Goal: Task Accomplishment & Management: Manage account settings

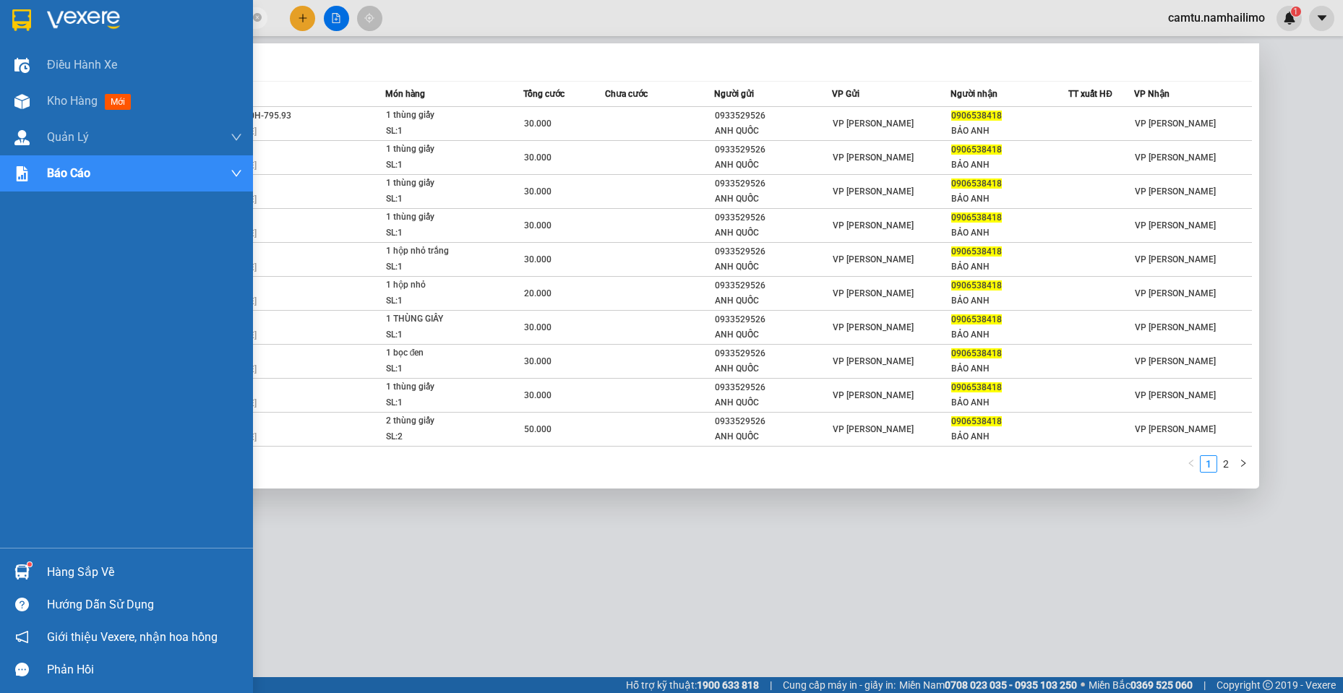
drag, startPoint x: 146, startPoint y: 20, endPoint x: 0, endPoint y: 9, distance: 146.4
click at [0, 9] on section "Kết quả tìm kiếm ( 11 ) Bộ lọc Mã ĐH Trạng thái Món hàng Tổng cước Chưa cước Ng…" at bounding box center [671, 346] width 1343 height 693
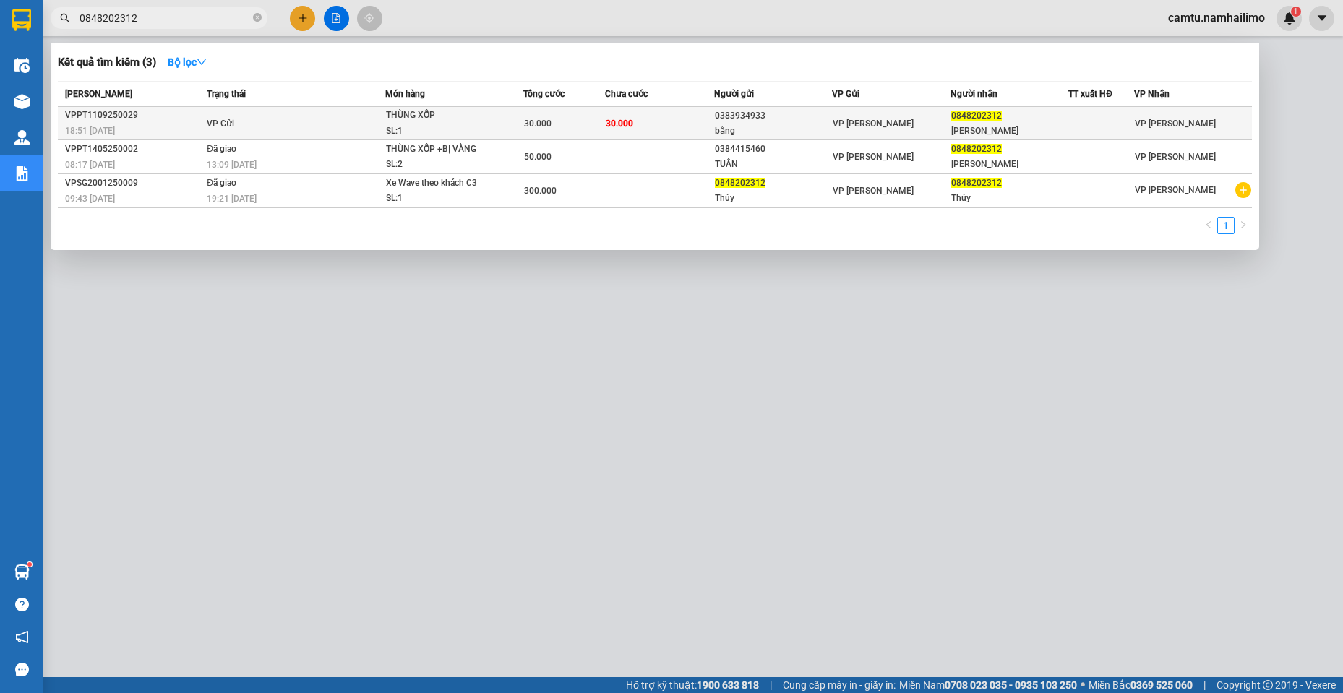
type input "0848202312"
click at [872, 121] on span "VP [PERSON_NAME]" at bounding box center [872, 124] width 81 height 10
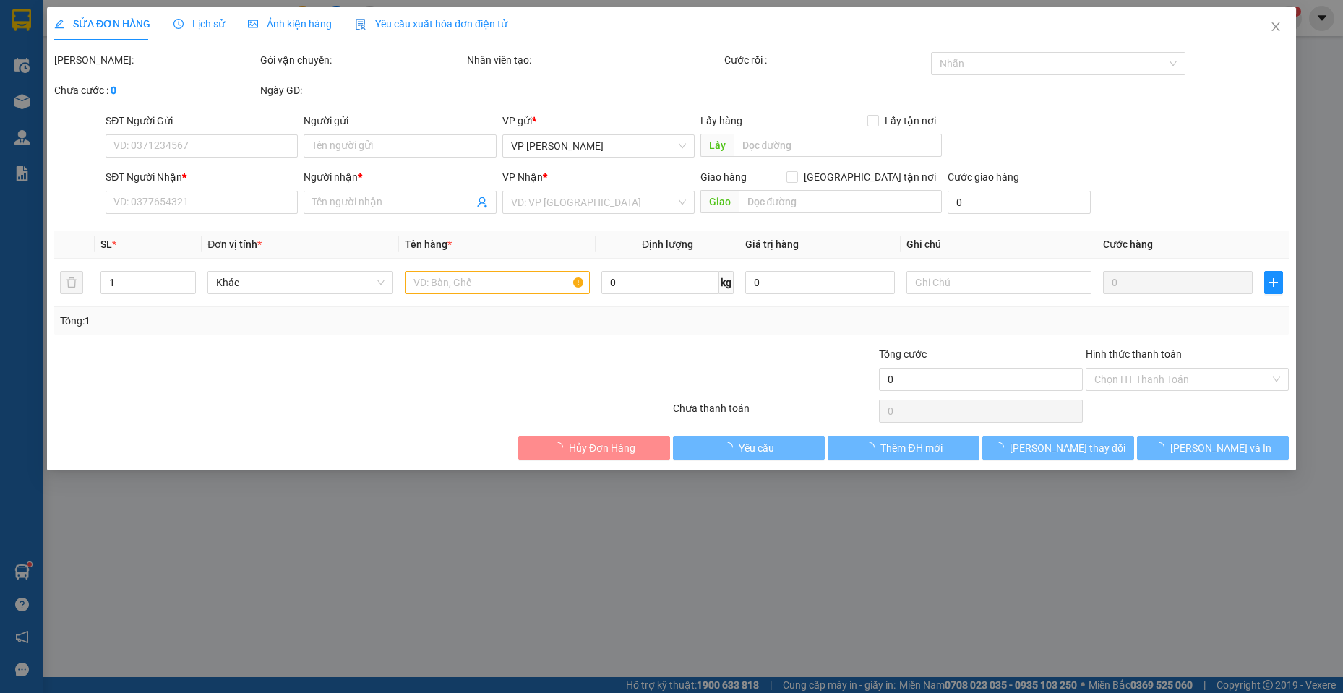
type input "0383934933"
type input "bằng"
type input "0848202312"
type input "[PERSON_NAME]"
type input "30.000"
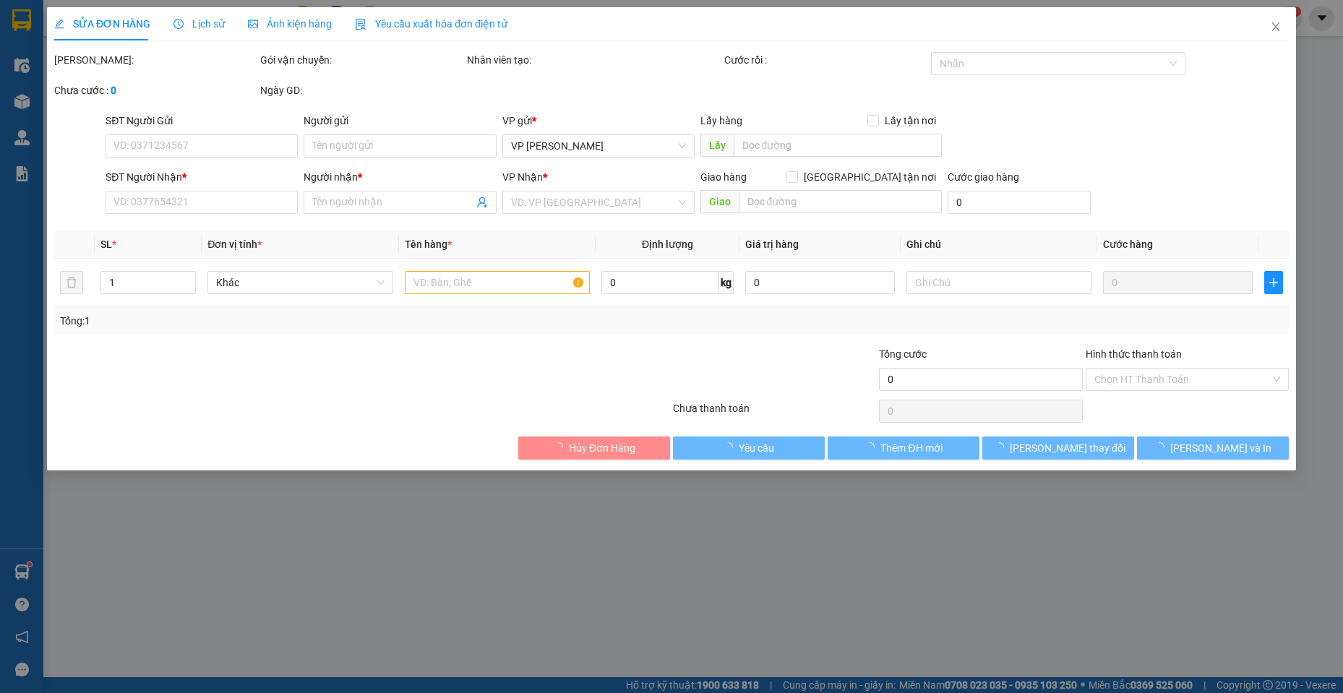
type input "30.000"
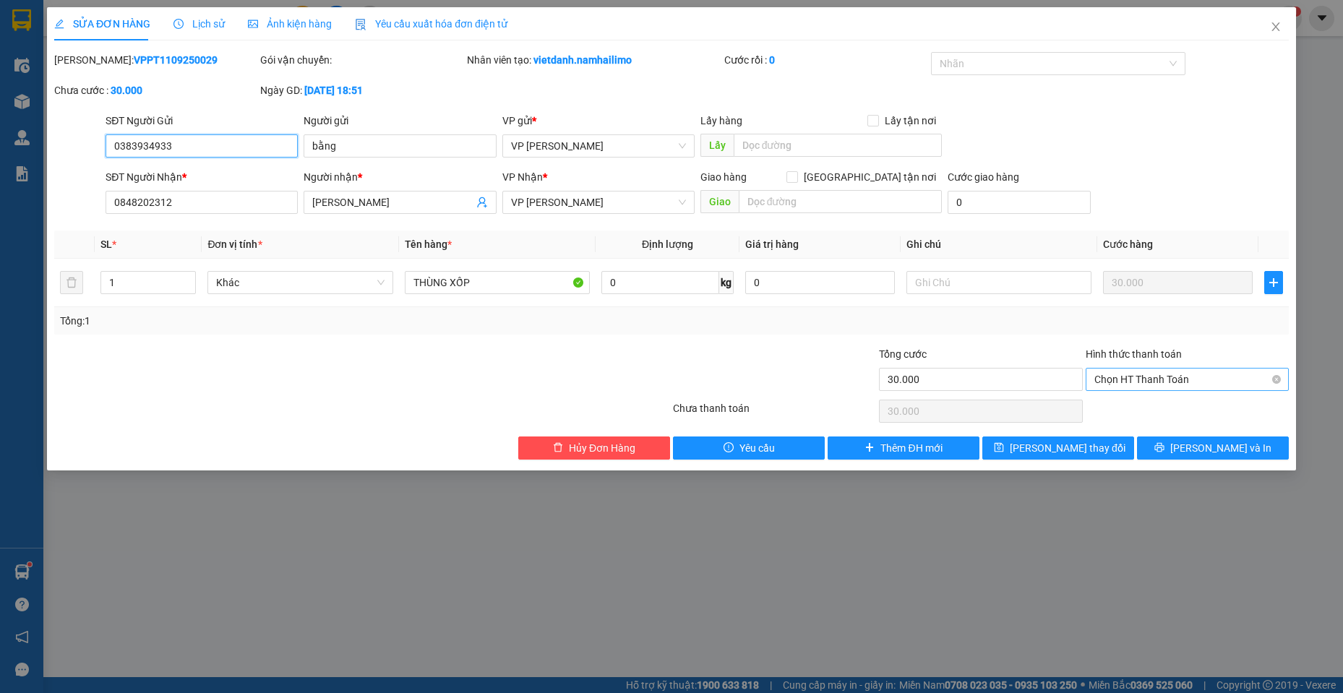
drag, startPoint x: 1227, startPoint y: 375, endPoint x: 1219, endPoint y: 371, distance: 9.1
click at [1219, 371] on span "Chọn HT Thanh Toán" at bounding box center [1187, 380] width 186 height 22
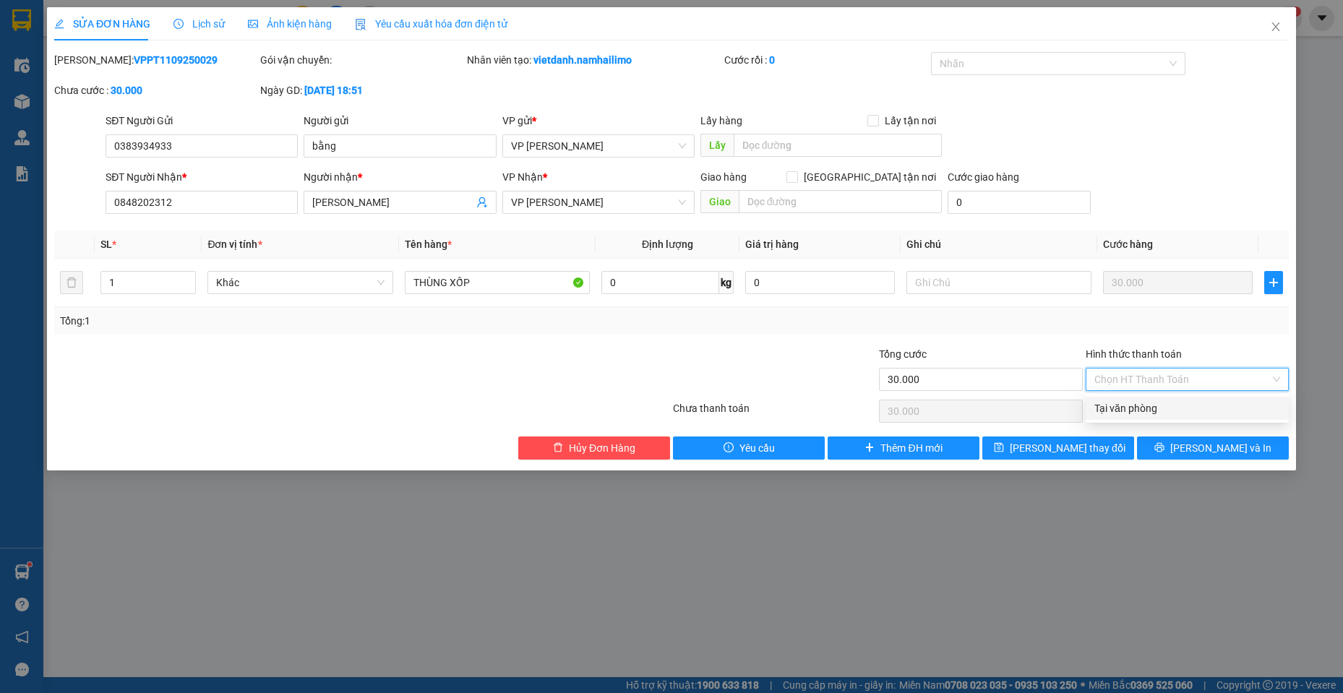
click at [1106, 551] on div "SỬA ĐƠN HÀNG Lịch sử Ảnh kiện hàng Yêu cầu xuất hóa đơn điện tử Total Paid Fee …" at bounding box center [671, 346] width 1343 height 693
click at [1277, 26] on icon "close" at bounding box center [1276, 27] width 12 height 12
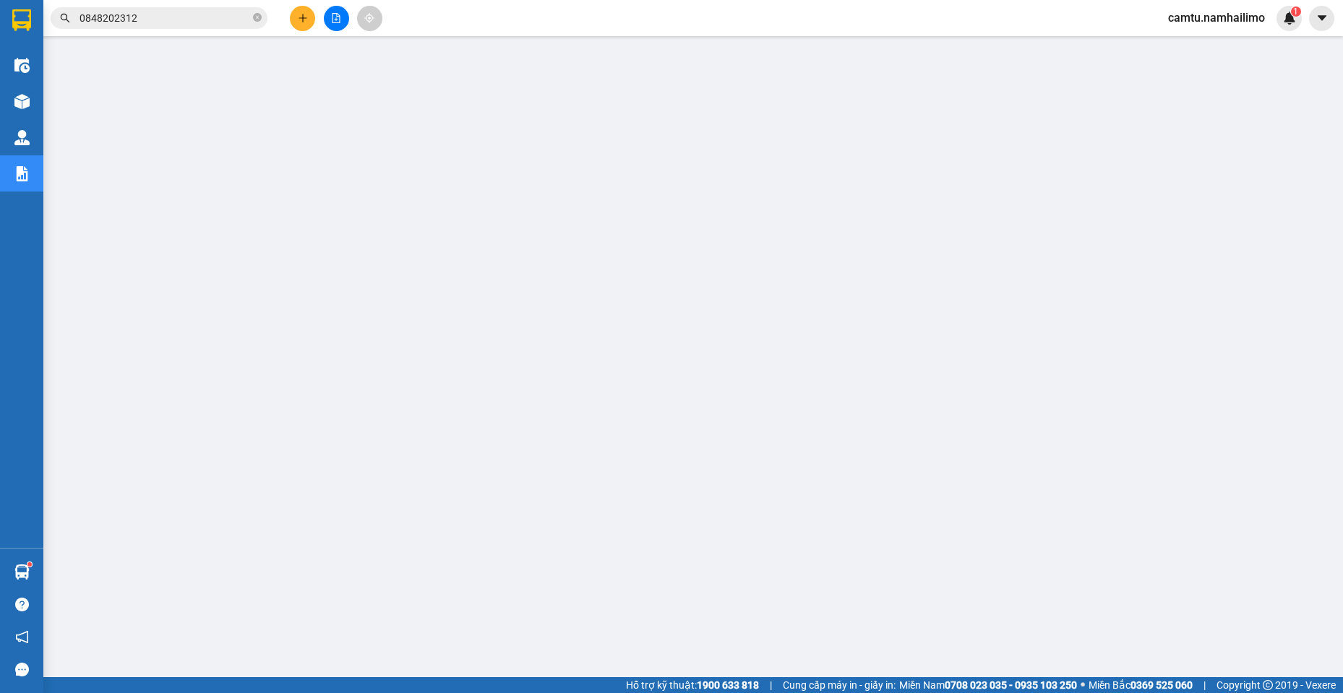
click at [170, 14] on input "0848202312" at bounding box center [164, 18] width 171 height 16
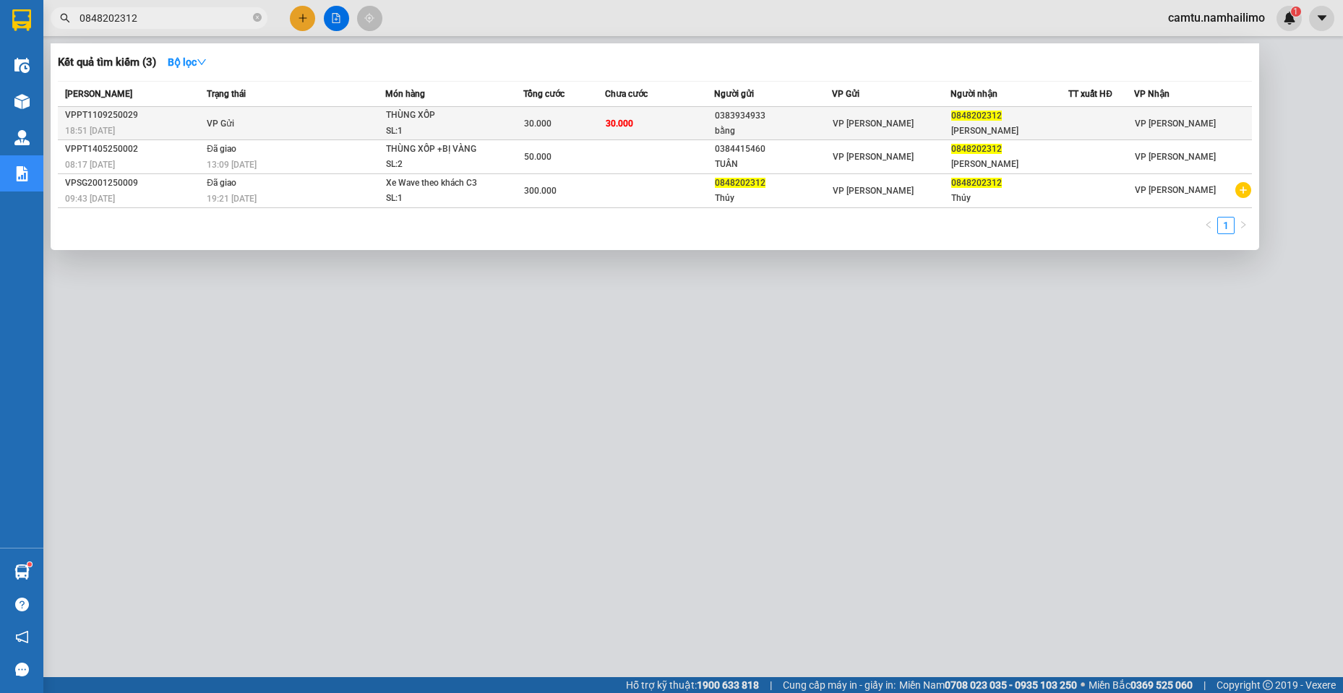
click at [147, 120] on div "VPPT1109250029" at bounding box center [133, 115] width 137 height 15
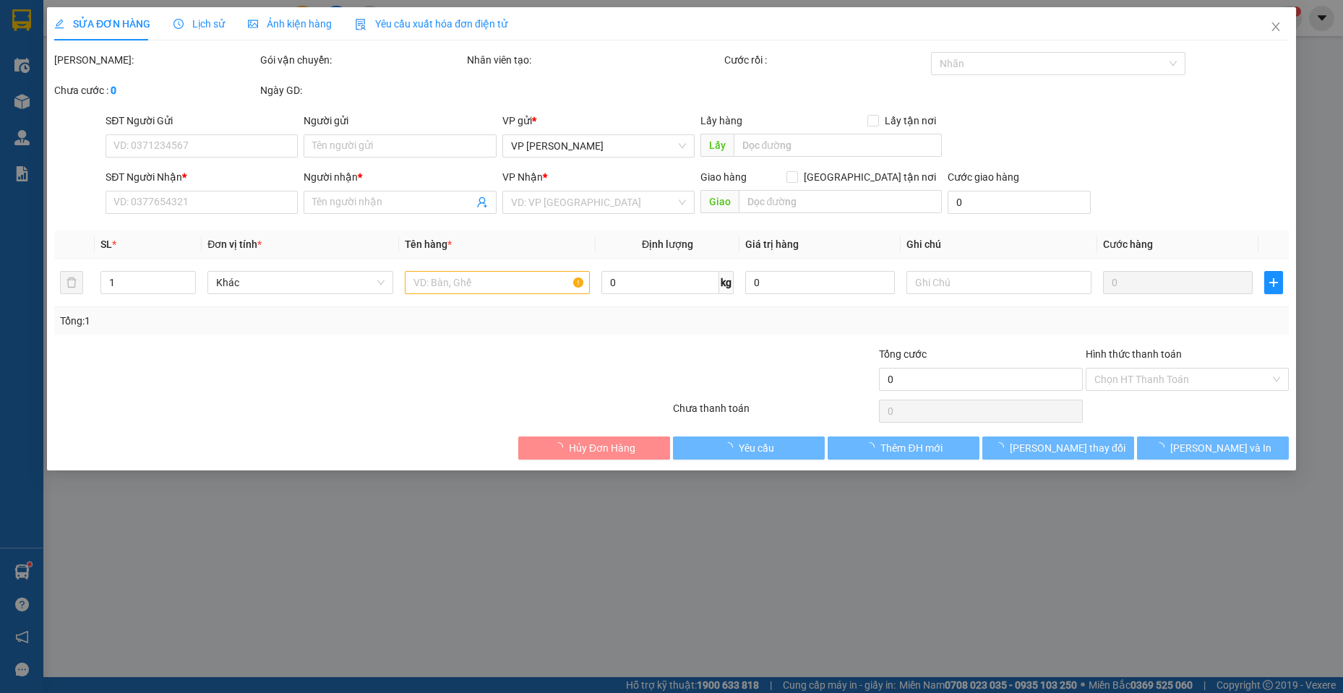
type input "0383934933"
type input "bằng"
type input "0848202312"
type input "[PERSON_NAME]"
type input "30.000"
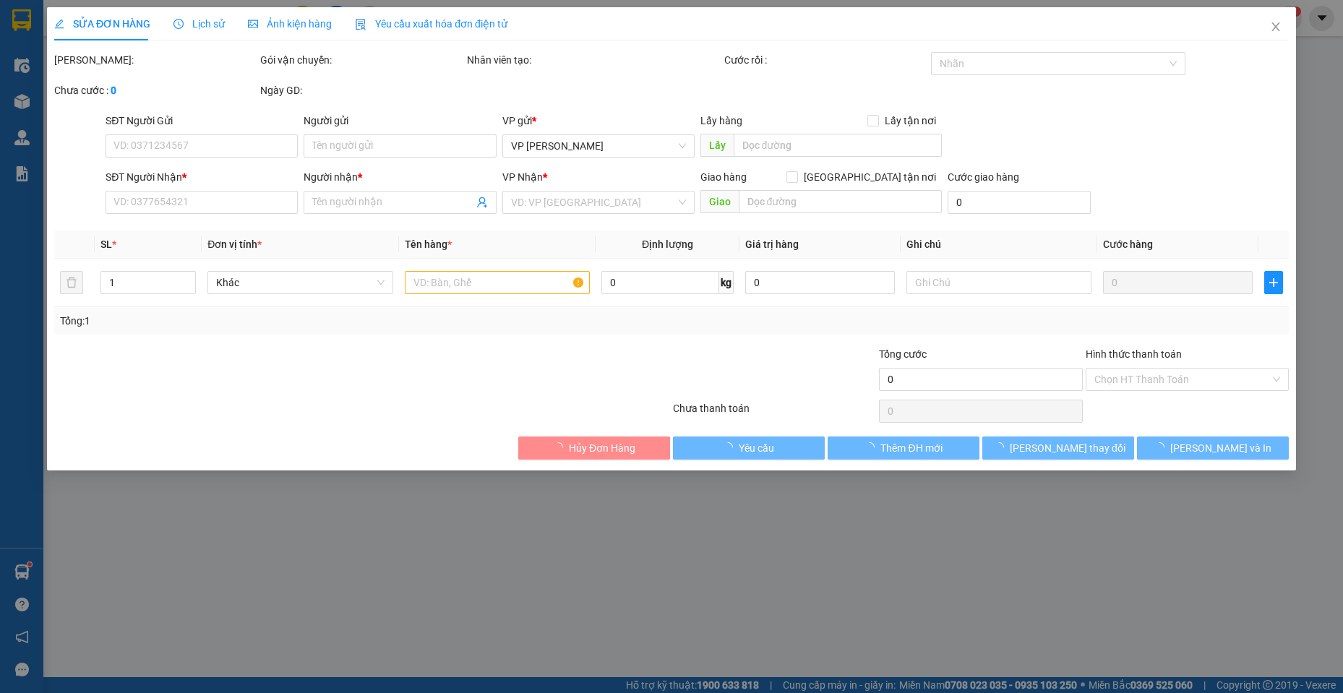
type input "30.000"
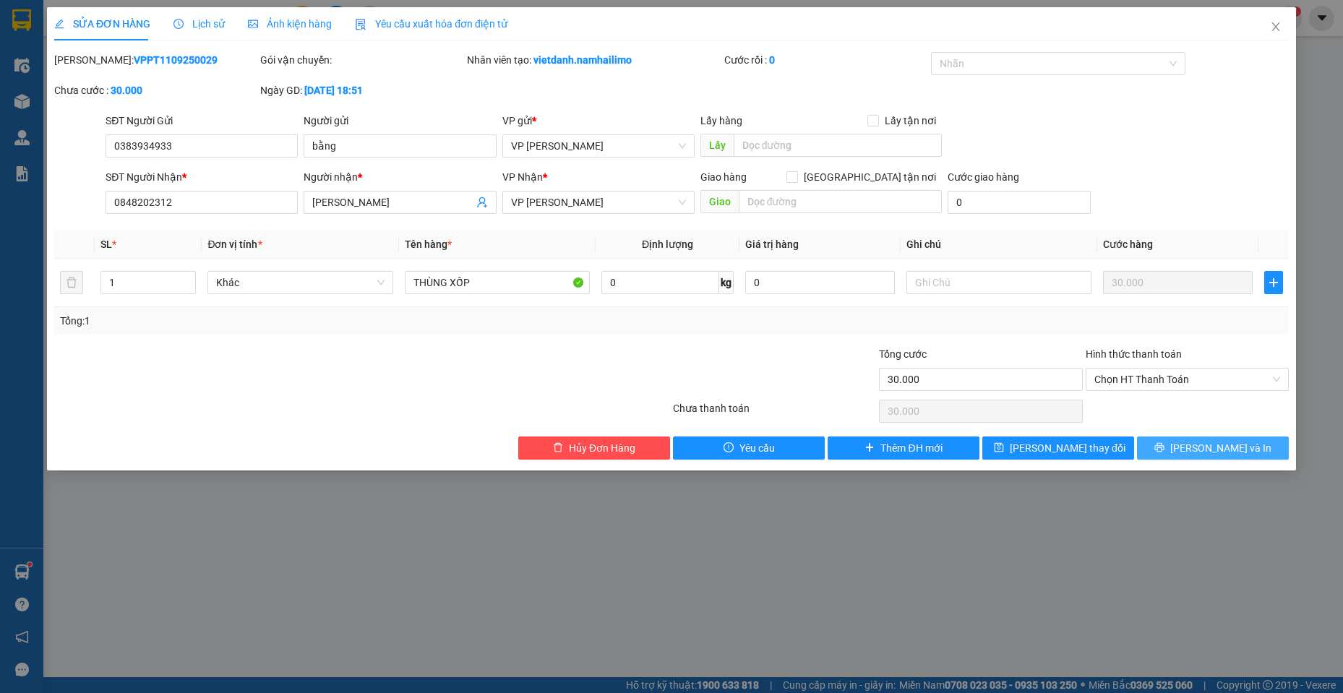
click at [1163, 450] on icon "printer" at bounding box center [1158, 447] width 9 height 9
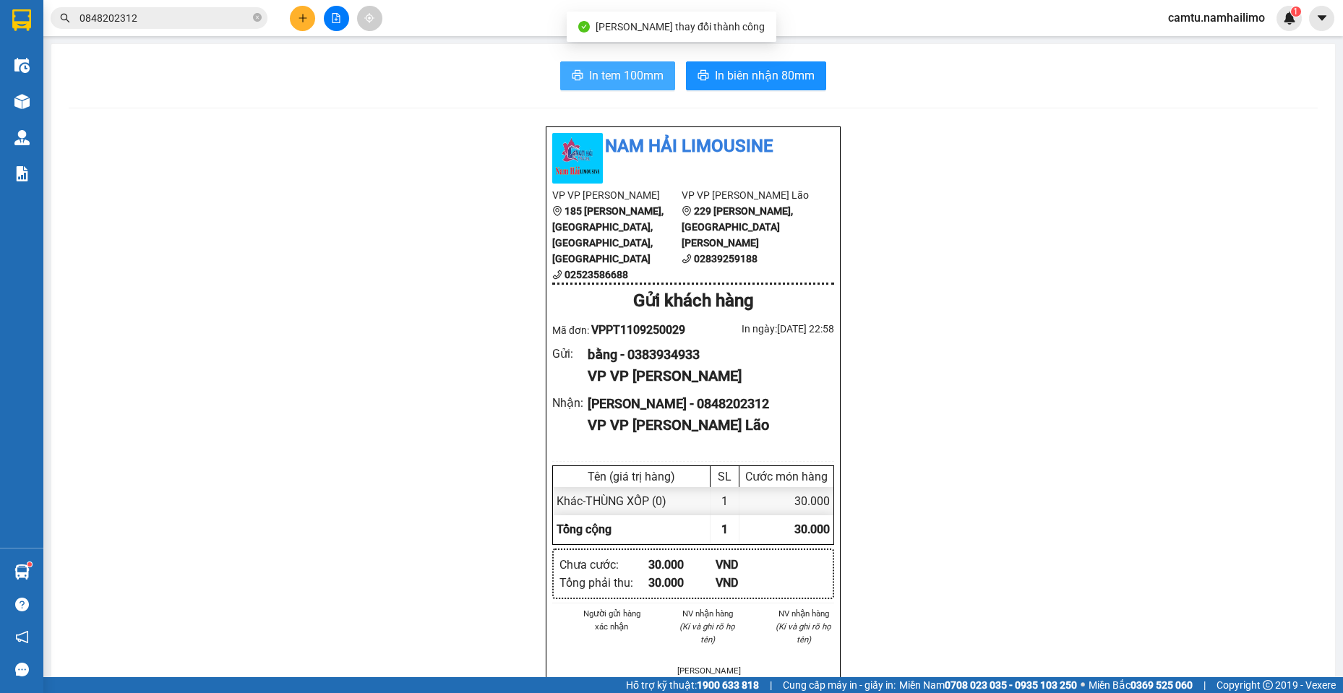
click at [590, 76] on span "In tem 100mm" at bounding box center [626, 75] width 74 height 18
click at [1155, 392] on div "Nam Hải Limousine VP VP [PERSON_NAME] 185 [PERSON_NAME], [GEOGRAPHIC_DATA], [PE…" at bounding box center [693, 705] width 1249 height 1158
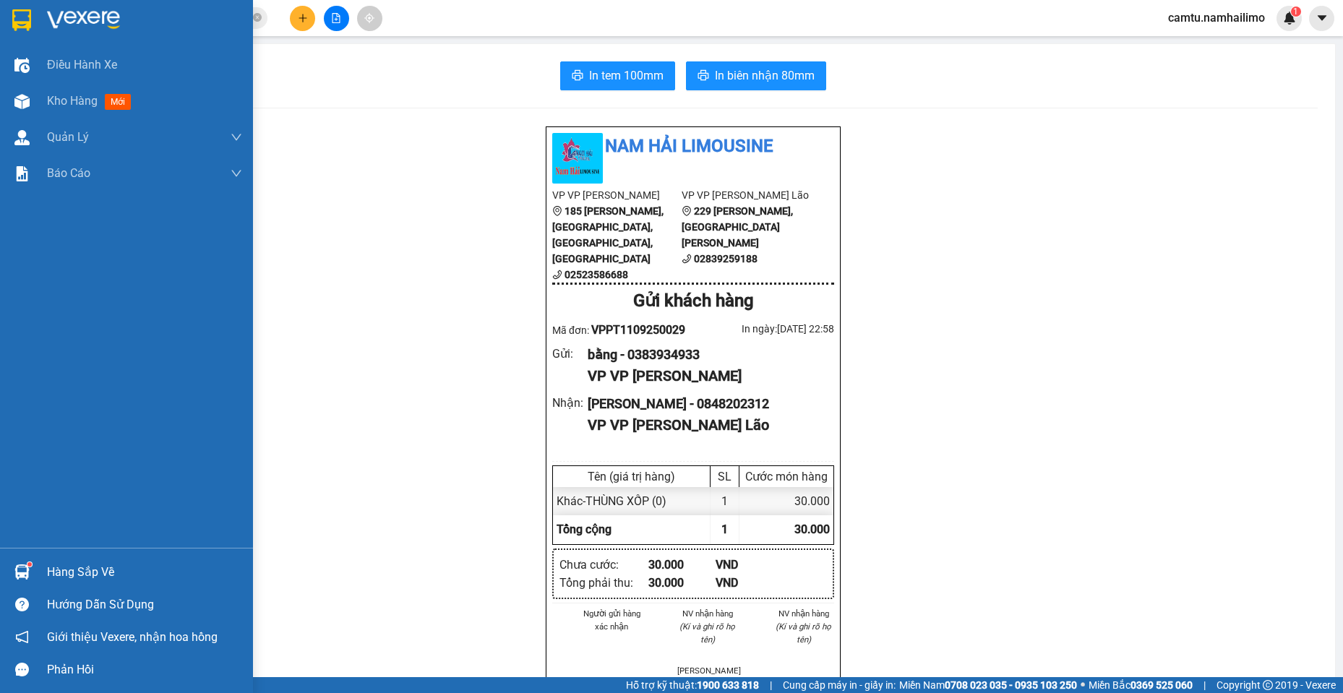
click at [21, 573] on img at bounding box center [21, 571] width 15 height 15
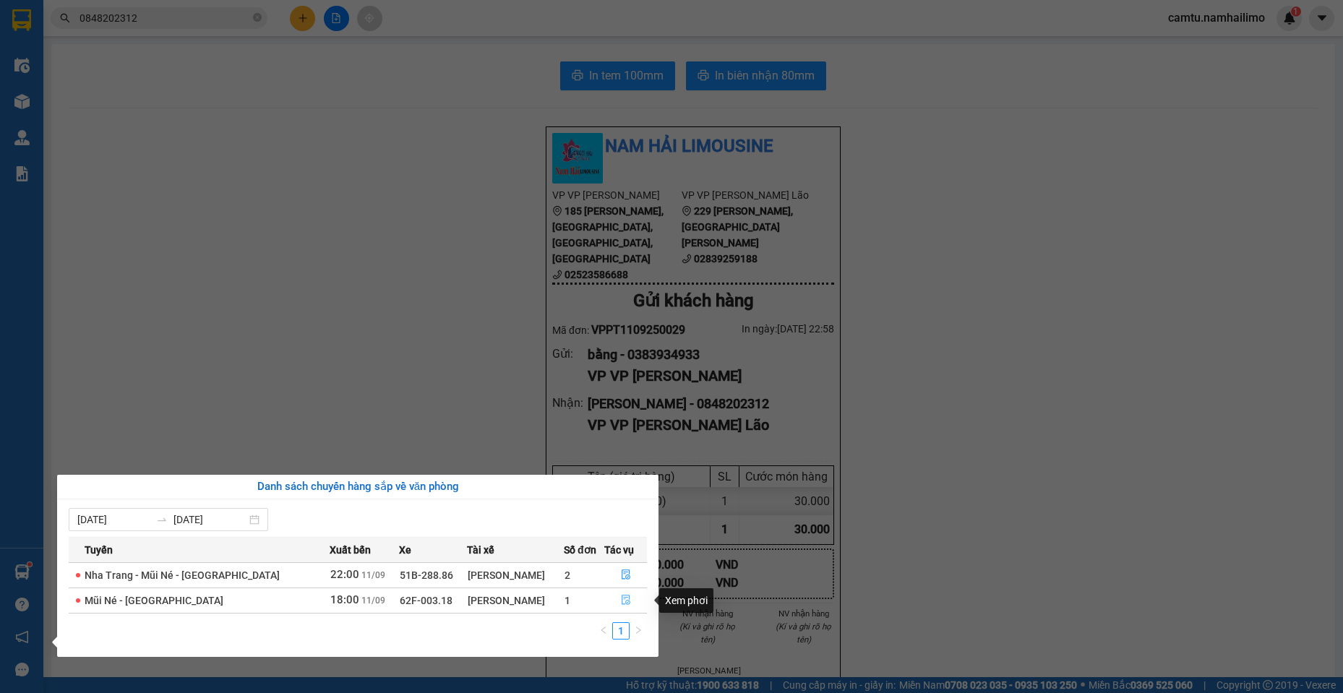
click at [626, 602] on icon "file-done" at bounding box center [625, 600] width 9 height 10
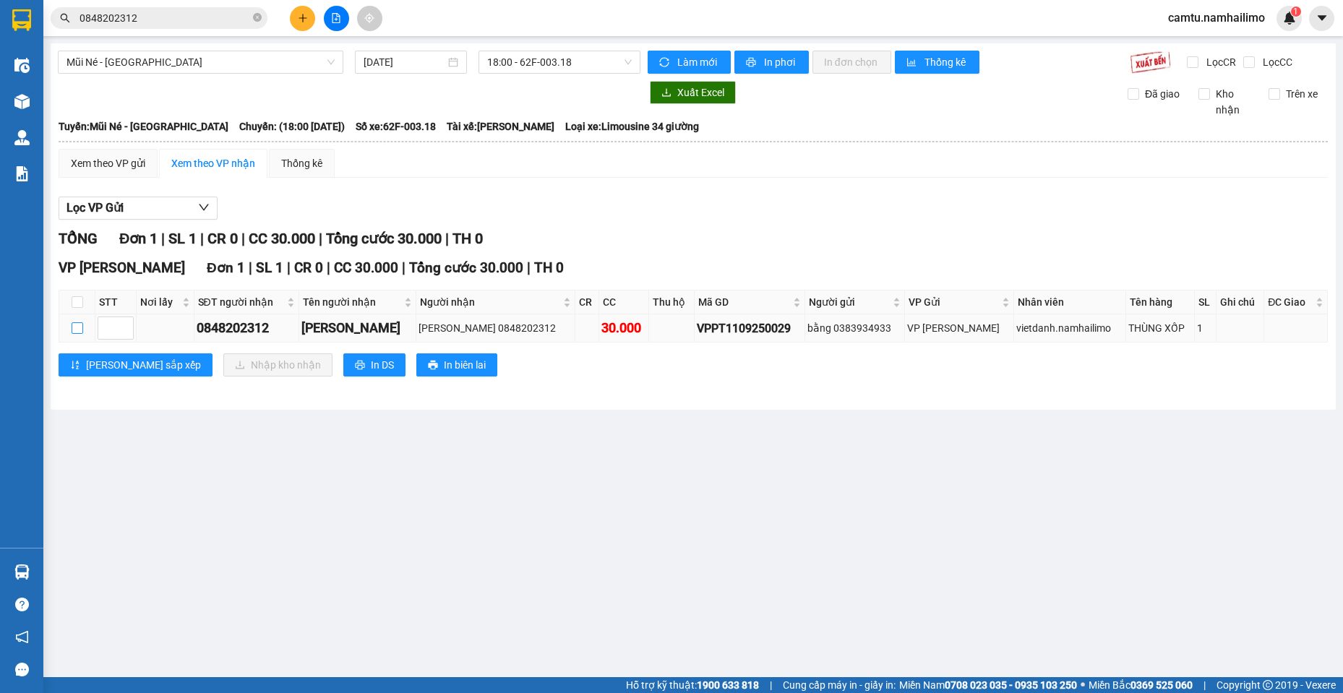
click at [78, 329] on input "checkbox" at bounding box center [78, 328] width 12 height 12
checkbox input "true"
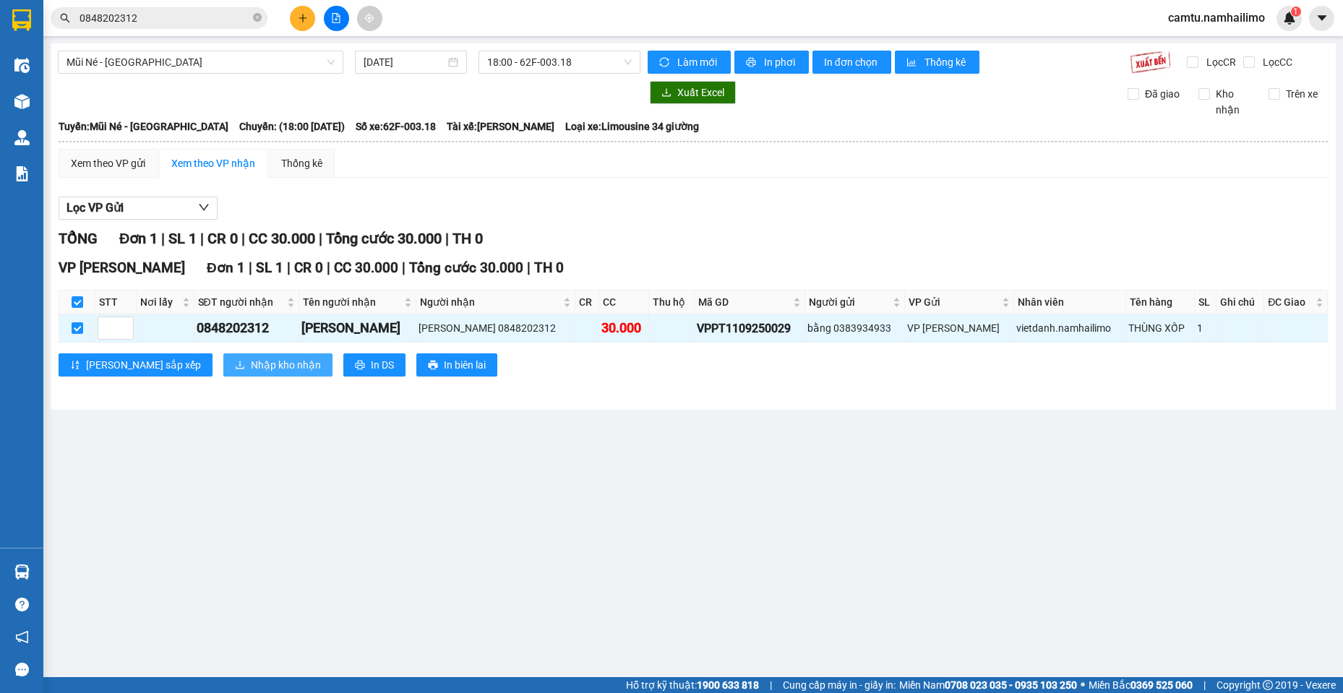
click at [251, 369] on span "Nhập kho nhận" at bounding box center [286, 365] width 70 height 16
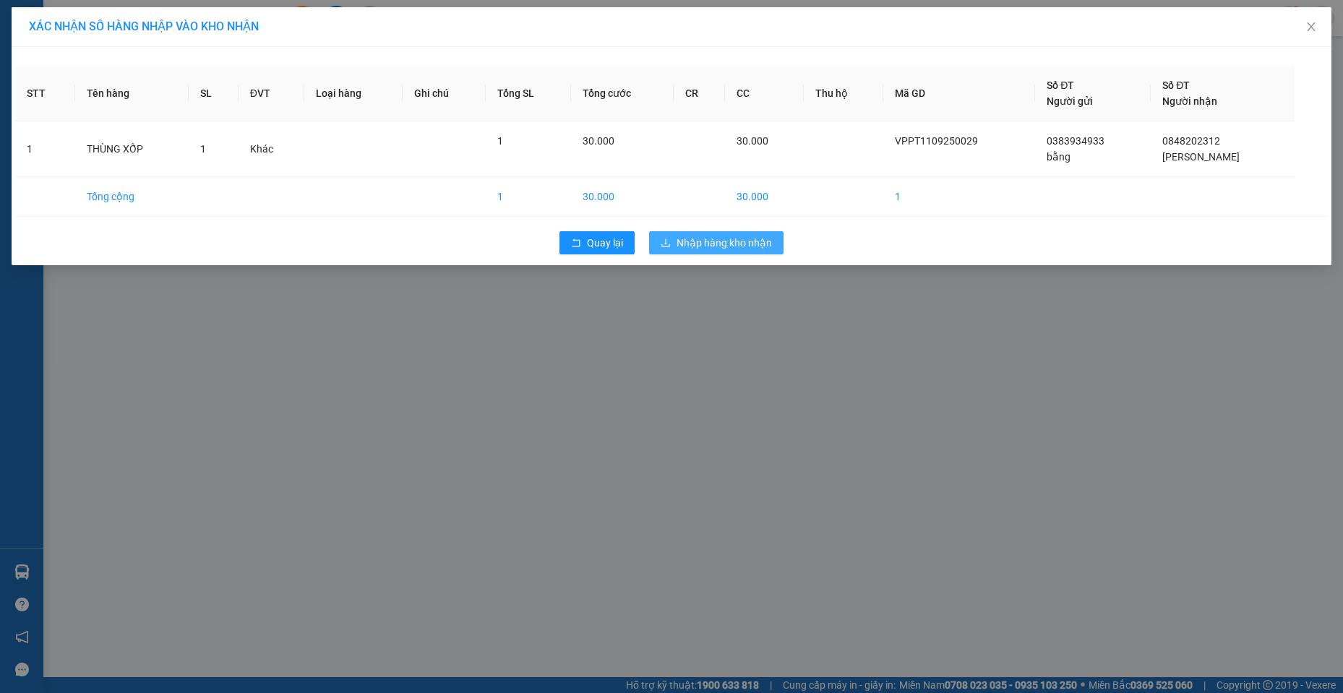
click at [725, 239] on span "Nhập hàng kho nhận" at bounding box center [723, 243] width 95 height 16
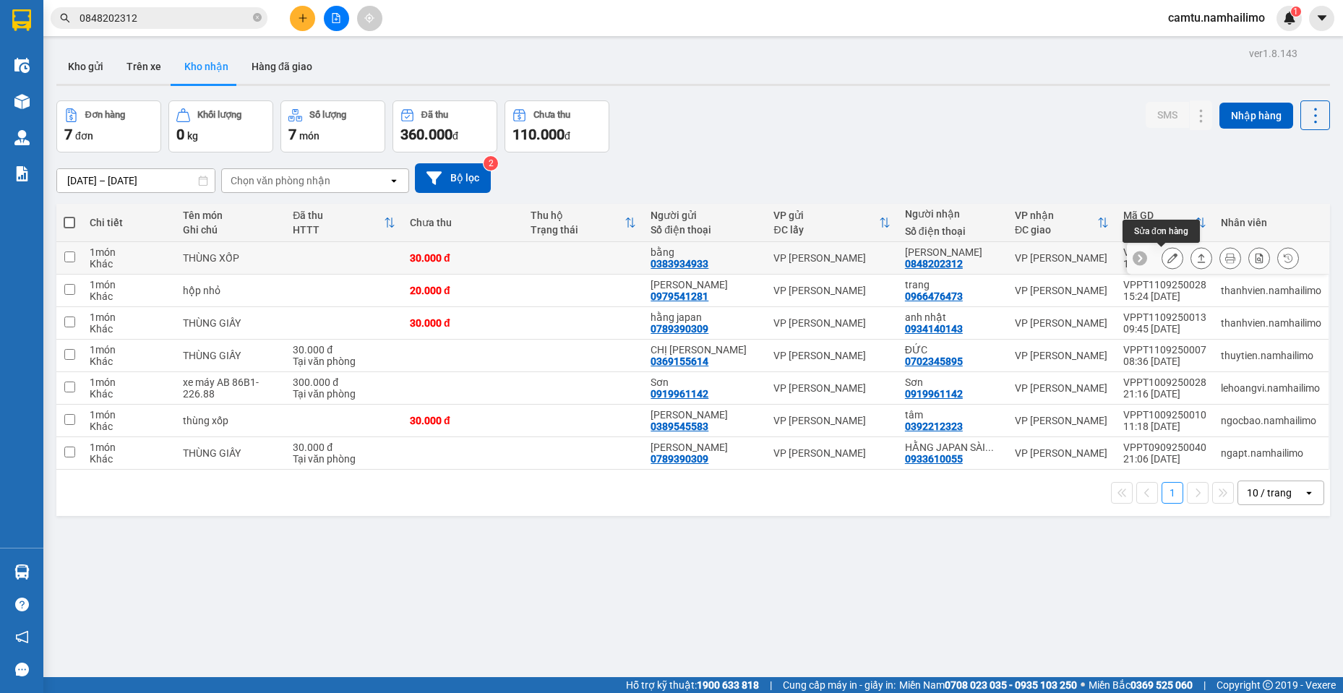
click at [1167, 259] on icon at bounding box center [1172, 258] width 10 height 10
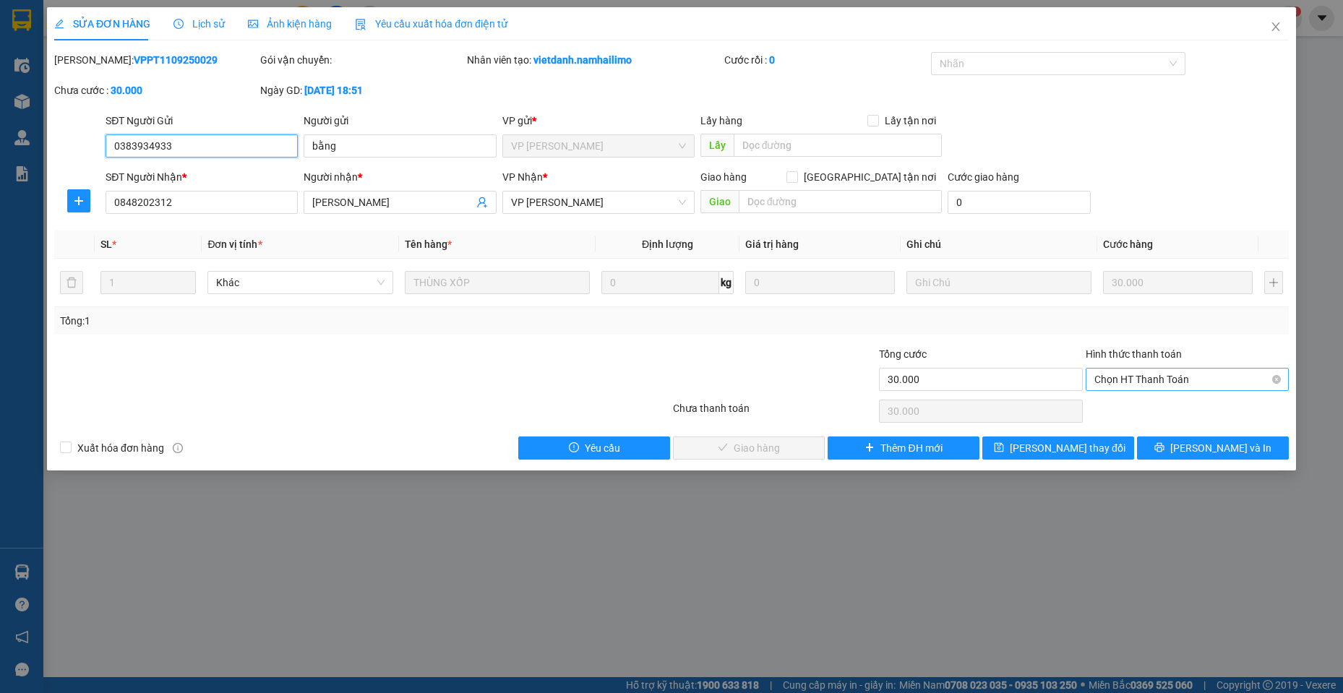
click at [1146, 376] on span "Chọn HT Thanh Toán" at bounding box center [1187, 380] width 186 height 22
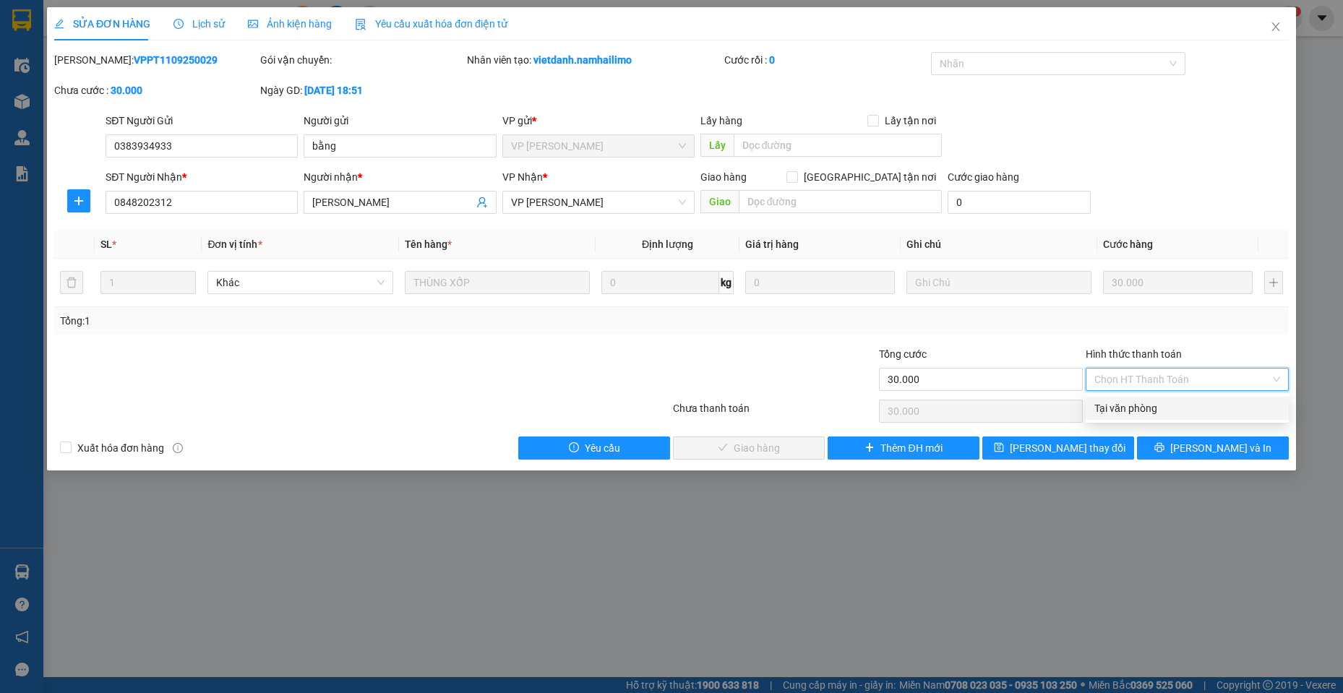
click at [1144, 410] on div "Tại văn phòng" at bounding box center [1187, 408] width 186 height 16
type input "0"
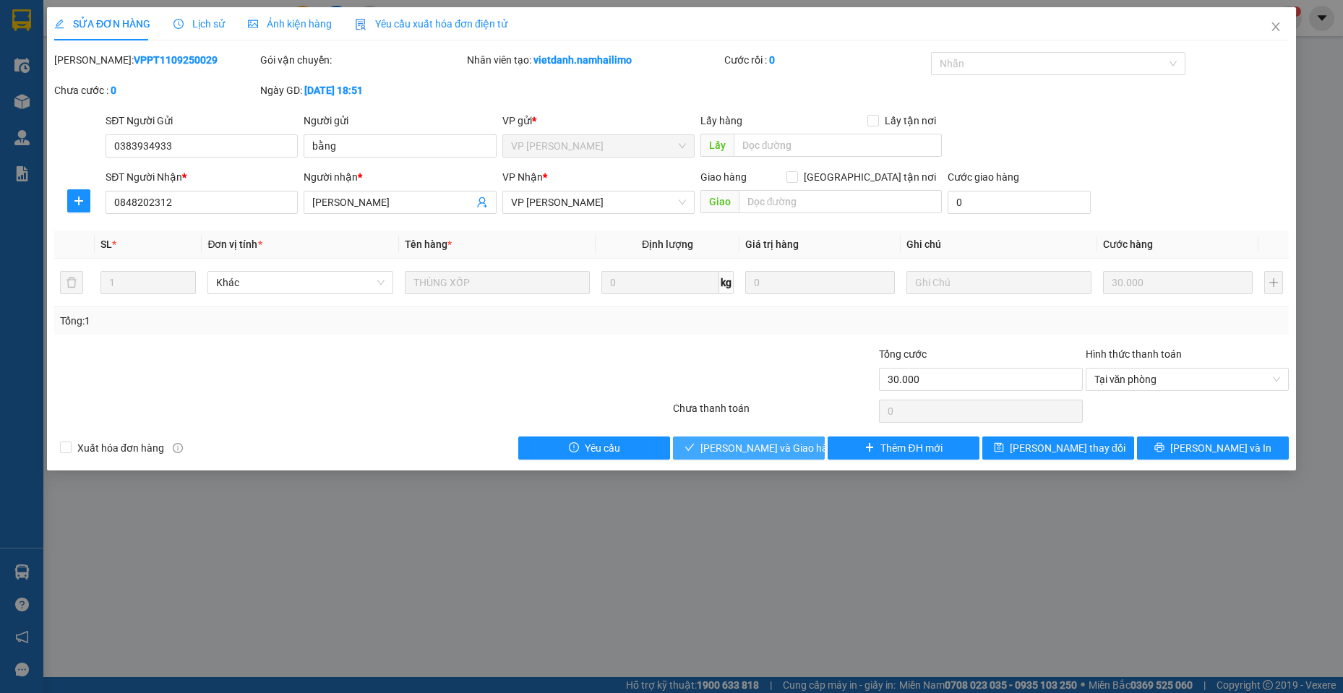
click at [764, 454] on span "[PERSON_NAME] và Giao hàng" at bounding box center [769, 448] width 139 height 16
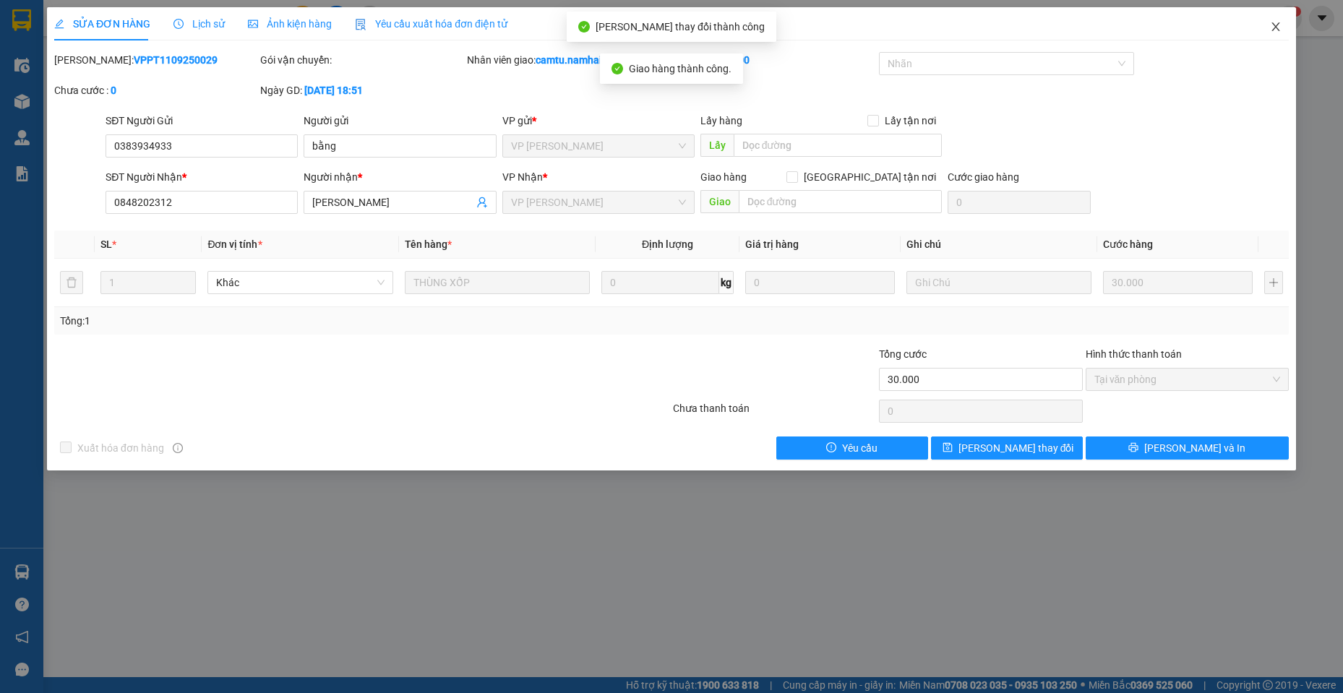
click at [1280, 22] on icon "close" at bounding box center [1276, 27] width 12 height 12
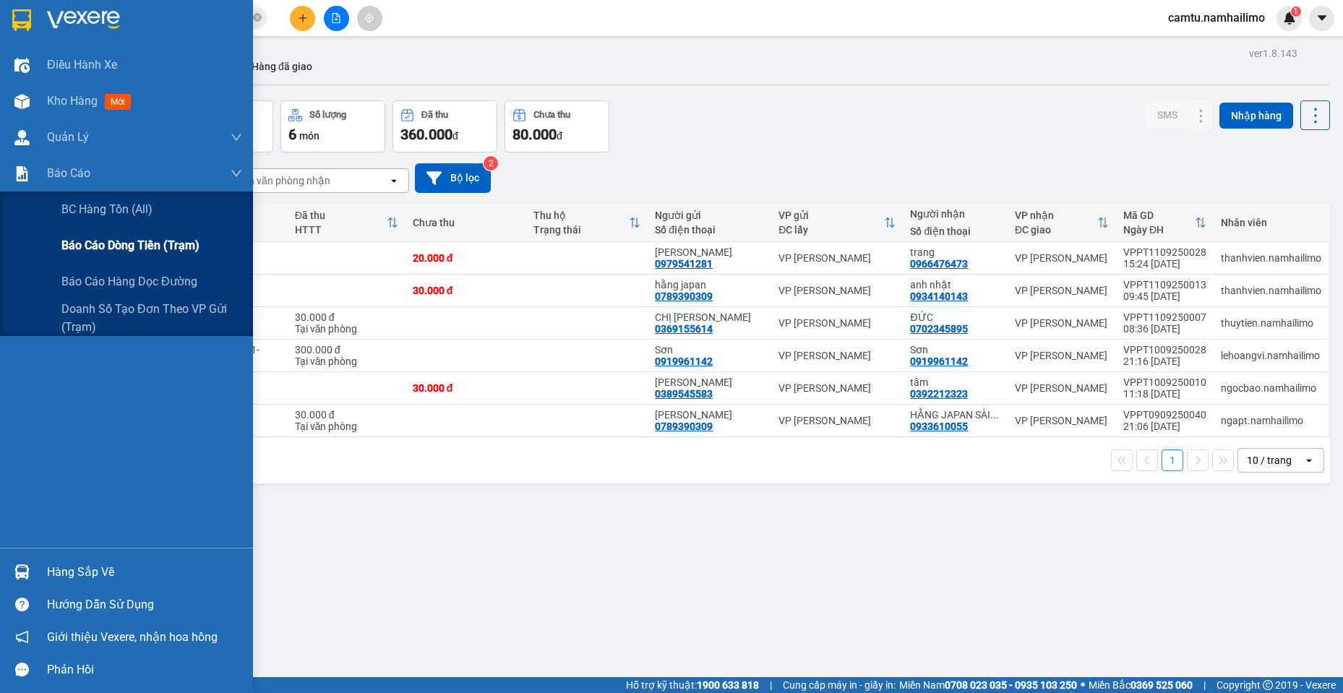
click at [62, 244] on span "Báo cáo dòng tiền (trạm)" at bounding box center [130, 245] width 138 height 18
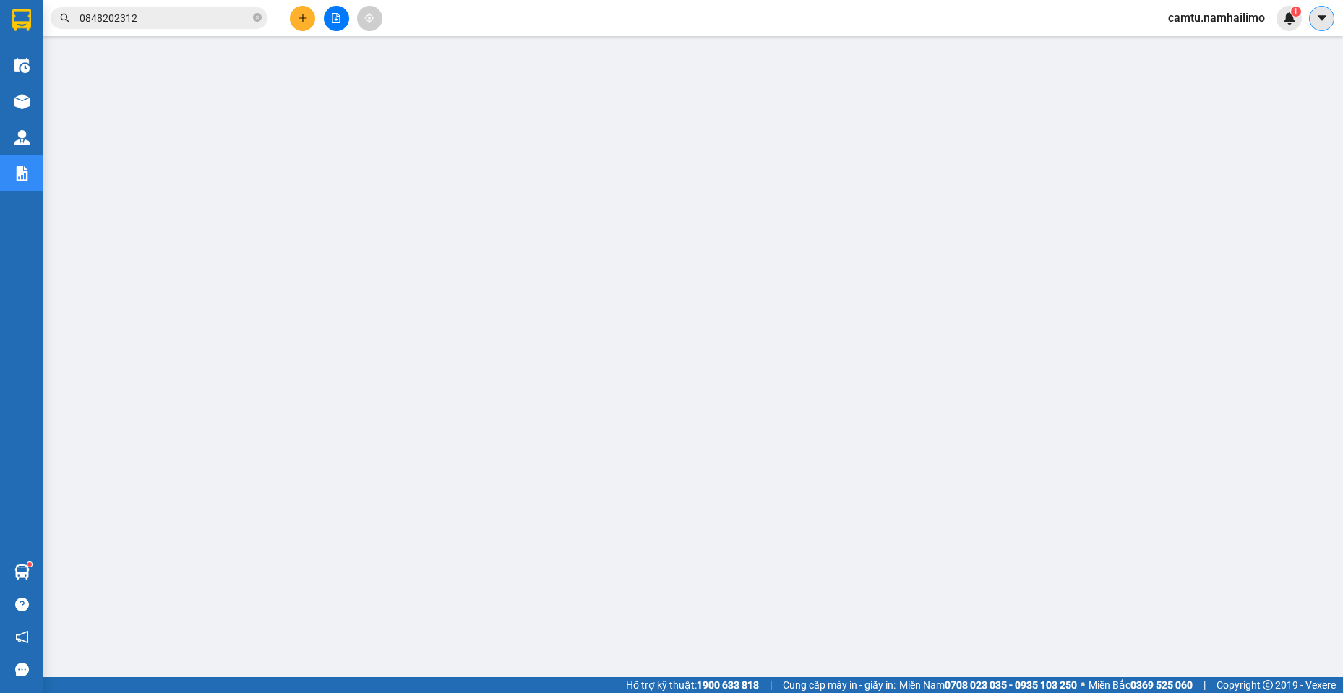
click at [1331, 16] on button at bounding box center [1321, 18] width 25 height 25
click at [1215, 24] on span "camtu.namhailimo" at bounding box center [1216, 18] width 120 height 18
click at [1215, 42] on span "Đăng xuất" at bounding box center [1222, 45] width 89 height 16
